Goal: Check status: Check status

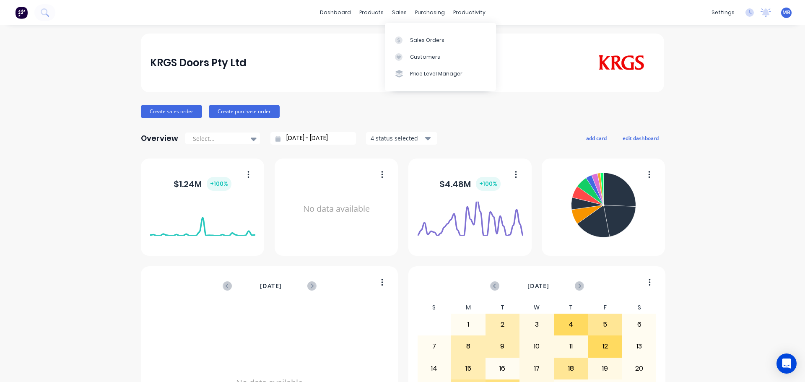
click at [395, 10] on div "sales" at bounding box center [399, 12] width 23 height 13
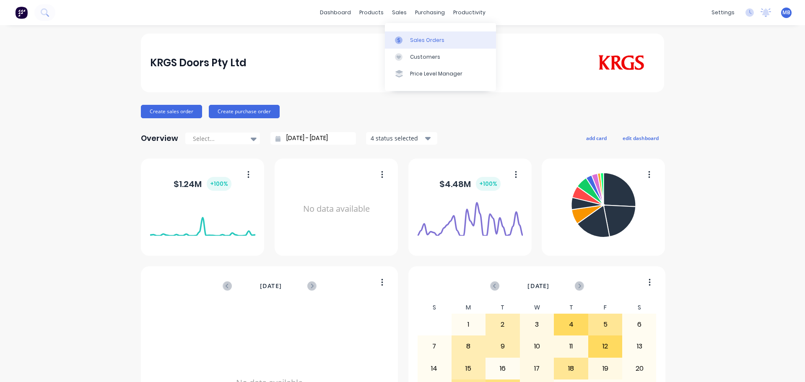
click at [408, 42] on link "Sales Orders" at bounding box center [440, 39] width 111 height 17
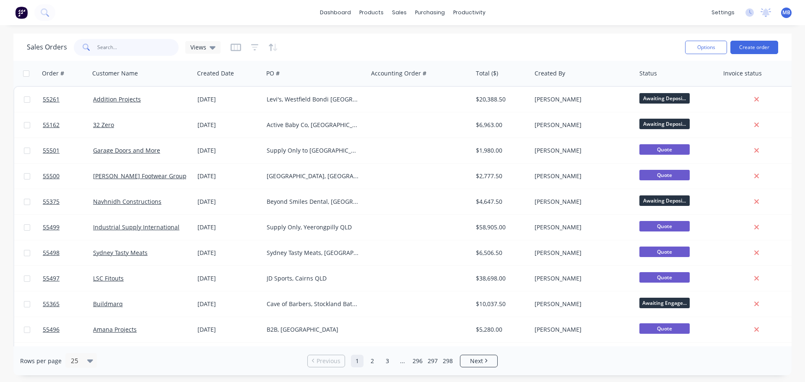
drag, startPoint x: 116, startPoint y: 50, endPoint x: 0, endPoint y: 14, distance: 121.2
click at [0, 31] on div "dashboard products sales purchasing productivity dashboard products Product Cat…" at bounding box center [402, 191] width 805 height 382
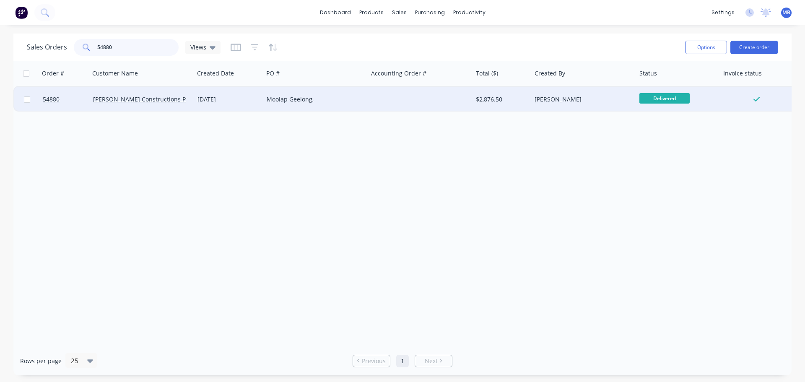
type input "54880"
click at [442, 94] on div at bounding box center [420, 99] width 105 height 25
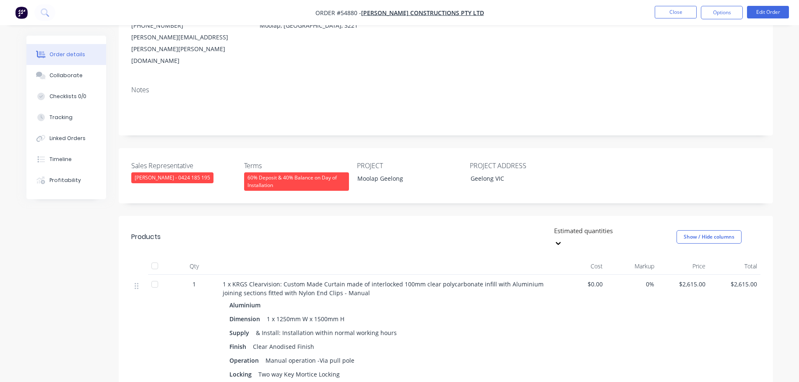
scroll to position [126, 0]
